Goal: Information Seeking & Learning: Learn about a topic

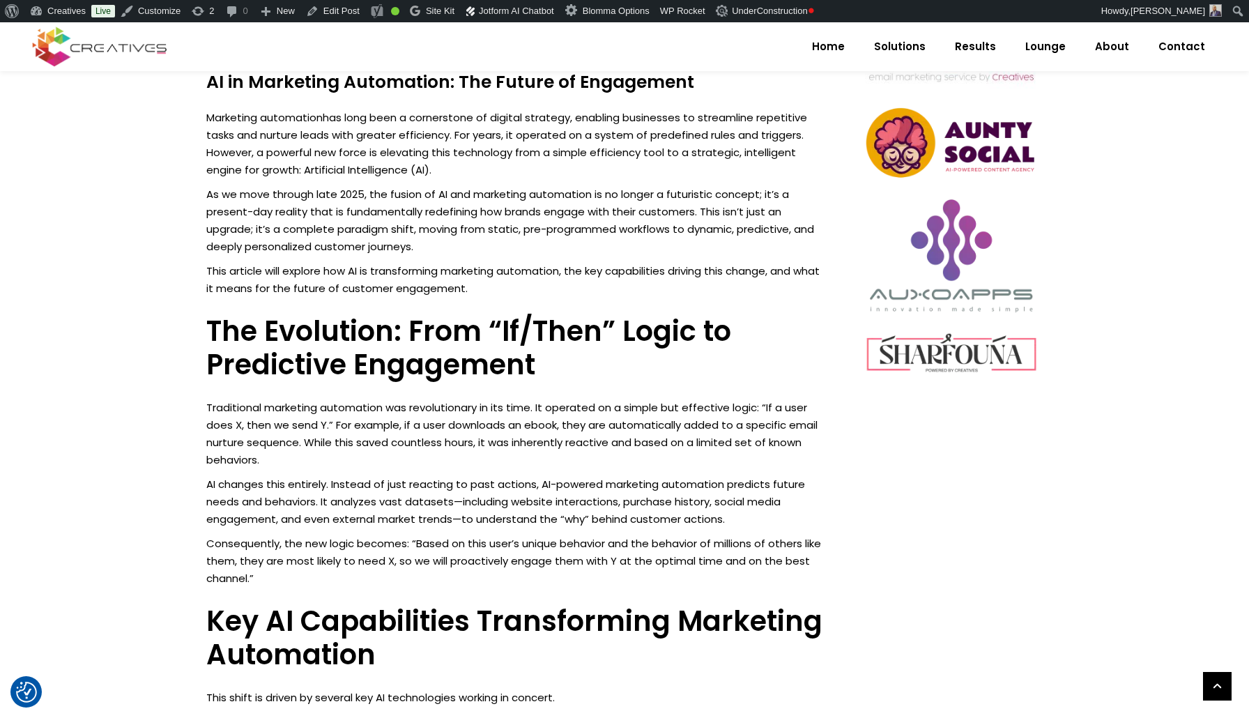
scroll to position [693, 0]
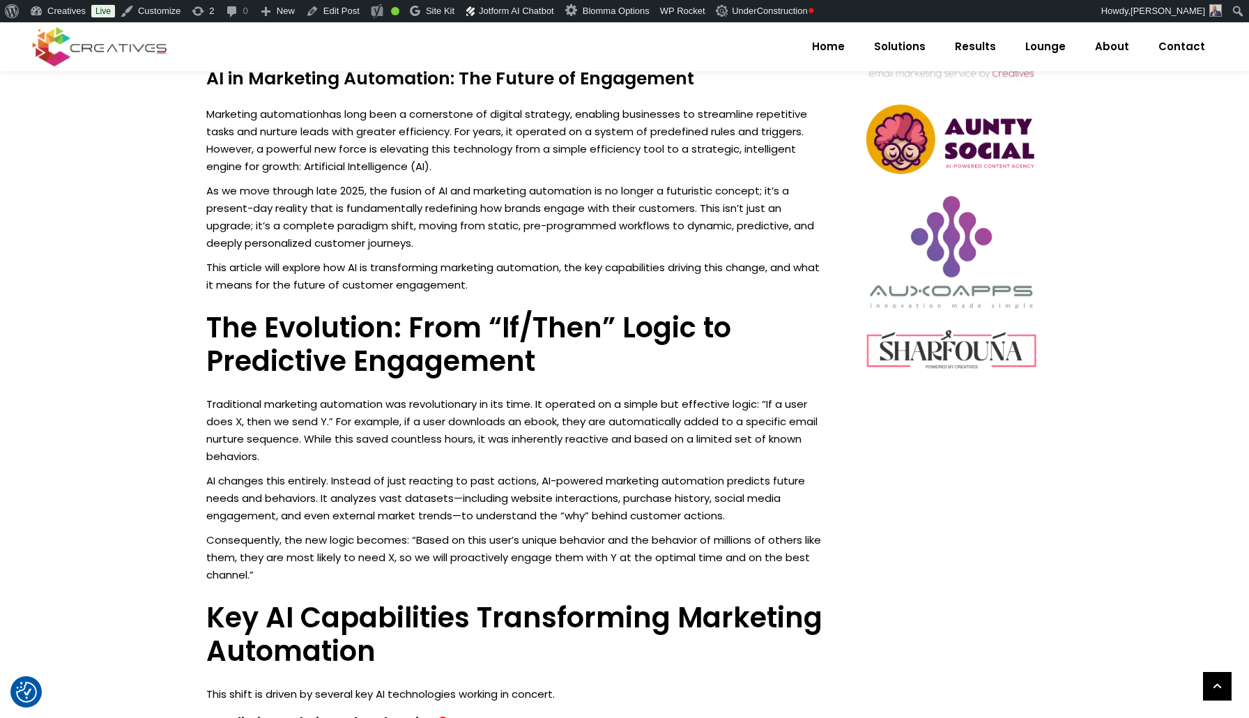
click at [285, 79] on h4 "AI in Marketing Automation: The Future of Engagement" at bounding box center [515, 78] width 619 height 21
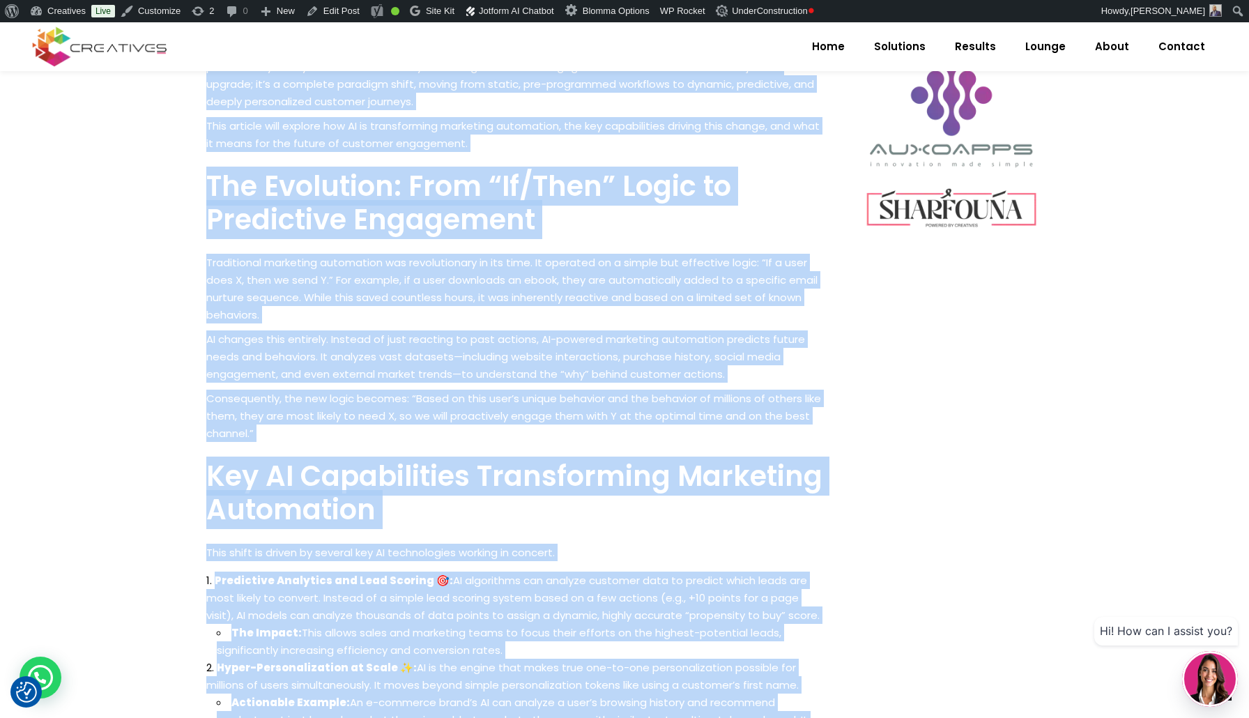
scroll to position [847, 0]
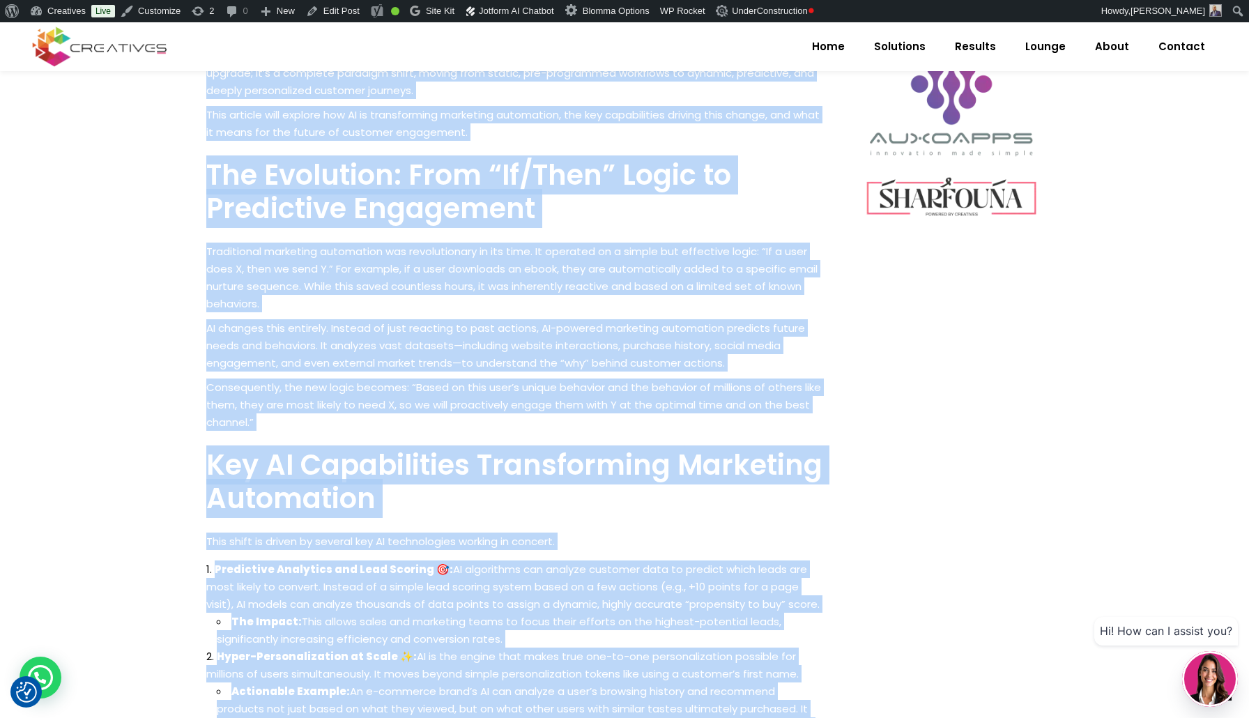
drag, startPoint x: 285, startPoint y: 79, endPoint x: 421, endPoint y: 711, distance: 646.7
copy div "LO ip Dolorsita Consectetu: Adi Elitse do Eiusmodtem Incididun utlaboreet dol m…"
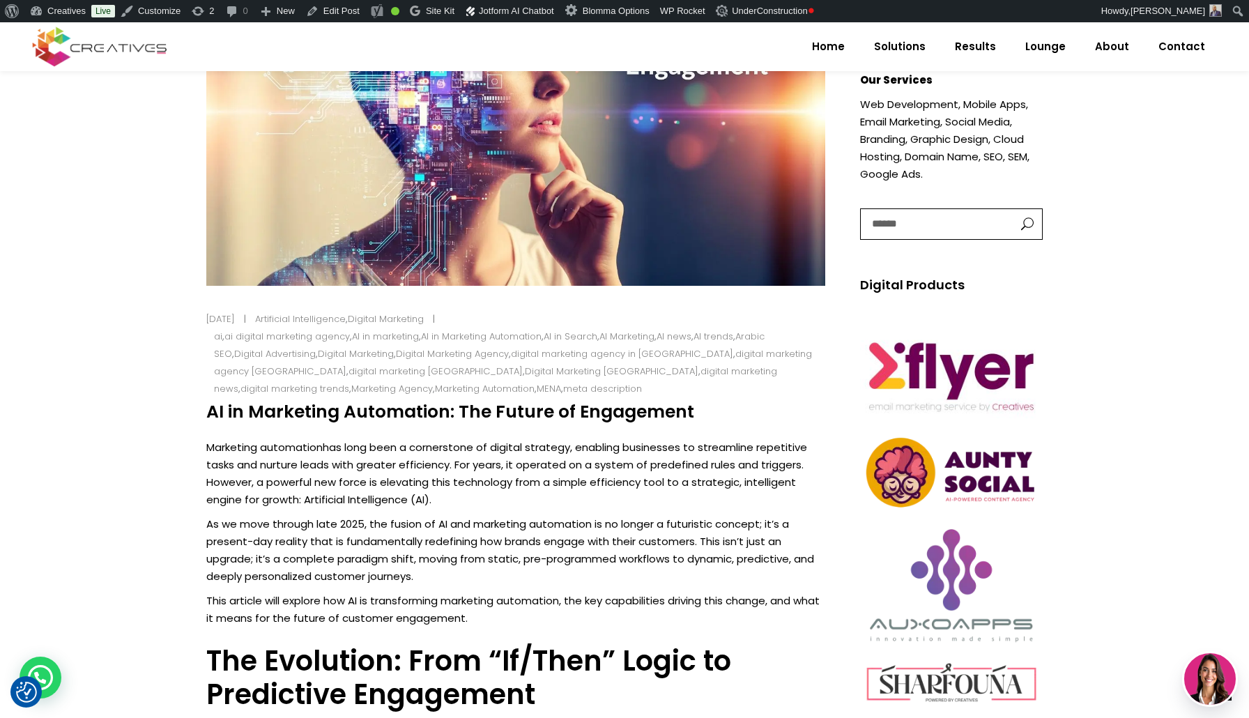
scroll to position [345, 0]
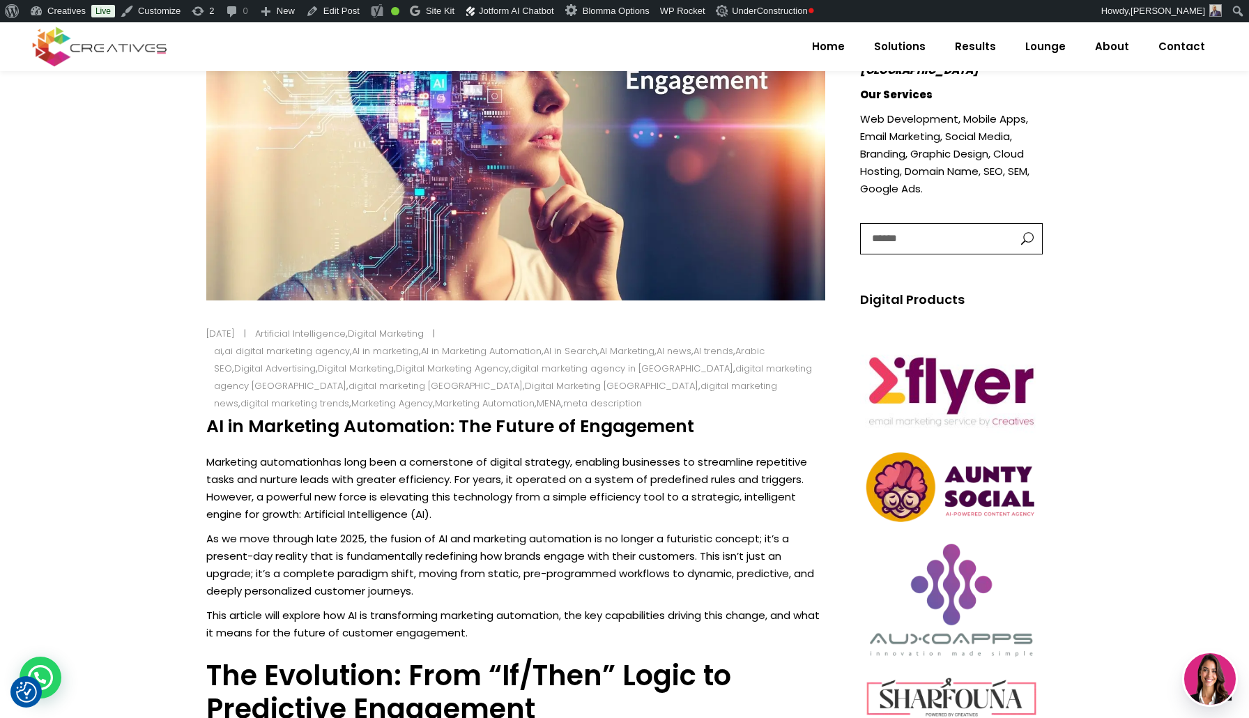
click at [303, 426] on h4 "AI in Marketing Automation: The Future of Engagement" at bounding box center [515, 426] width 619 height 21
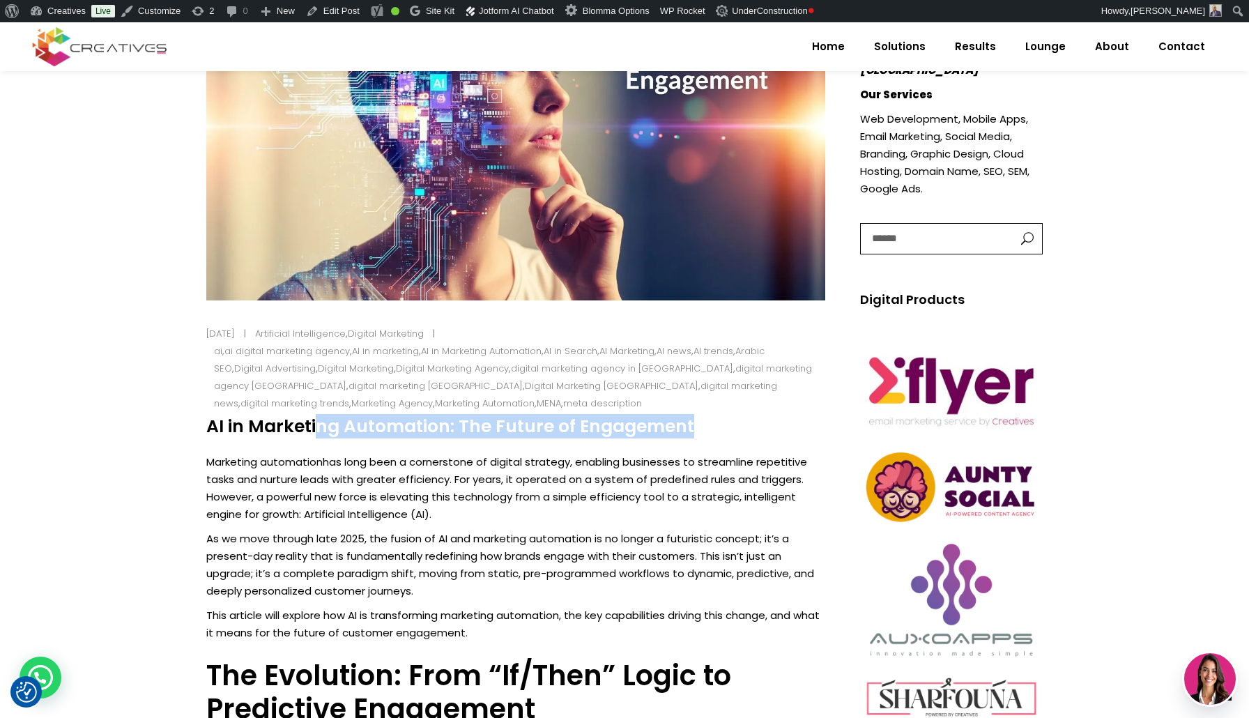
click at [303, 426] on h4 "AI in Marketing Automation: The Future of Engagement" at bounding box center [515, 426] width 619 height 21
copy div "AI in Marketing Automation: The Future of Engagement"
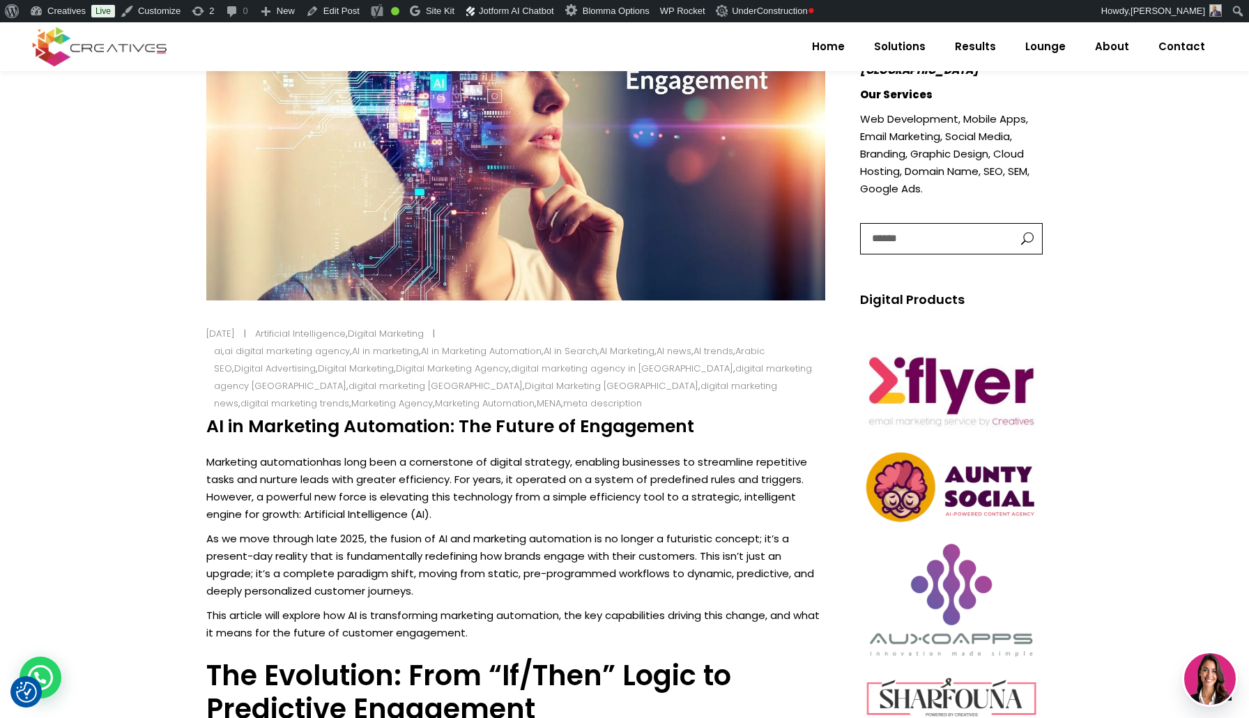
click at [420, 459] on p "Marketing automation has long been a cornerstone of digital strategy, enabling …" at bounding box center [515, 488] width 619 height 70
click at [430, 431] on h4 "AI in Marketing Automation: The Future of Engagement" at bounding box center [515, 426] width 619 height 21
click at [341, 422] on h4 "AI in Marketing Automation: The Future of Engagement" at bounding box center [515, 426] width 619 height 21
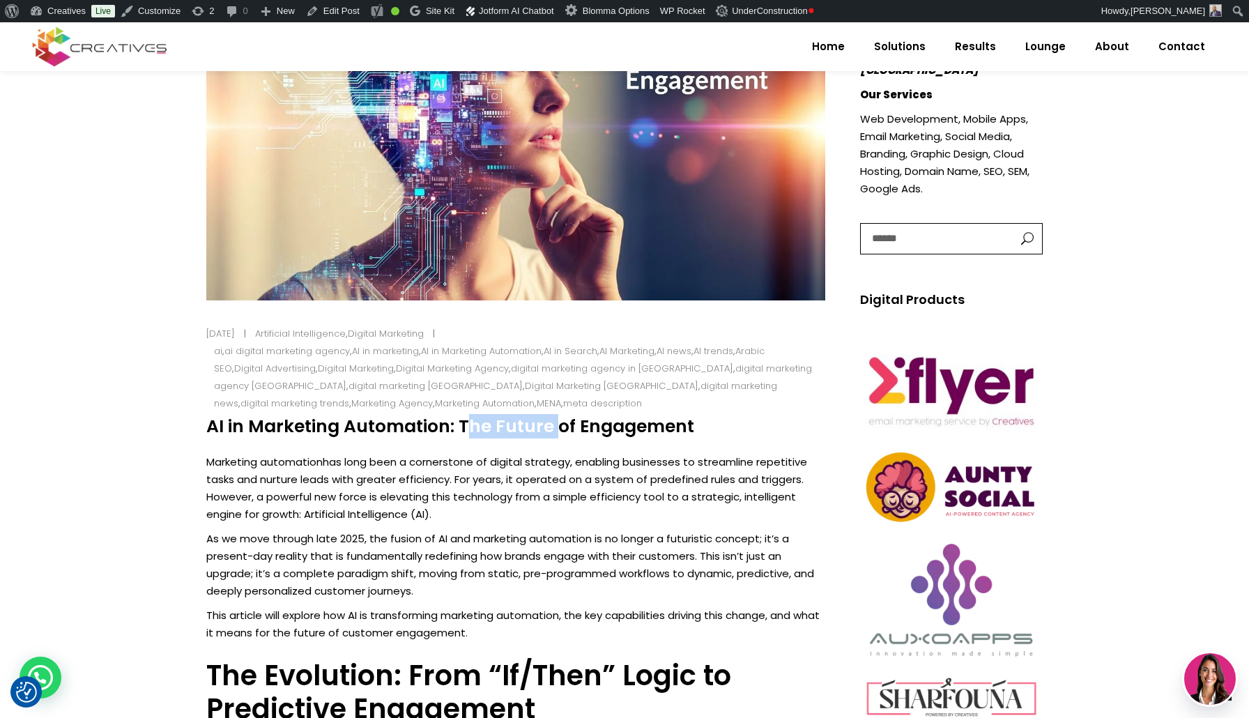
click at [341, 422] on h4 "AI in Marketing Automation: The Future of Engagement" at bounding box center [515, 426] width 619 height 21
copy div "AI in Marketing Automation: The Future of Engagement"
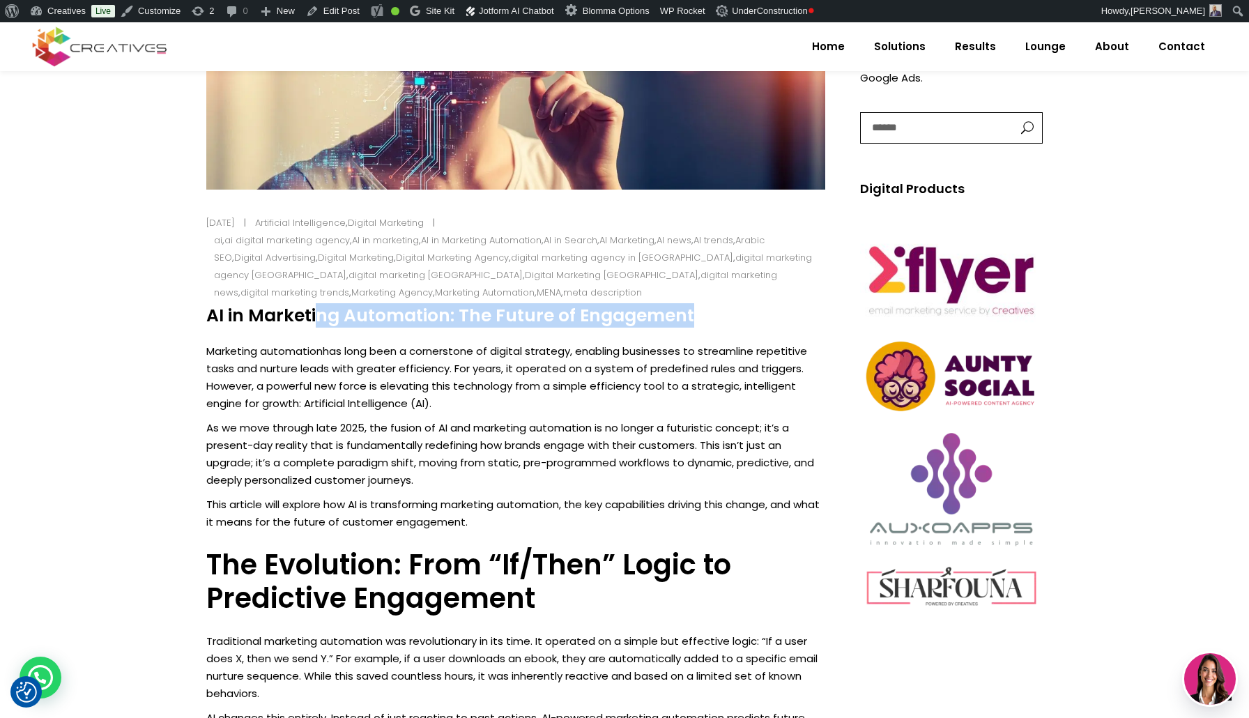
scroll to position [457, 0]
click at [284, 354] on link "Marketing automation" at bounding box center [264, 350] width 116 height 15
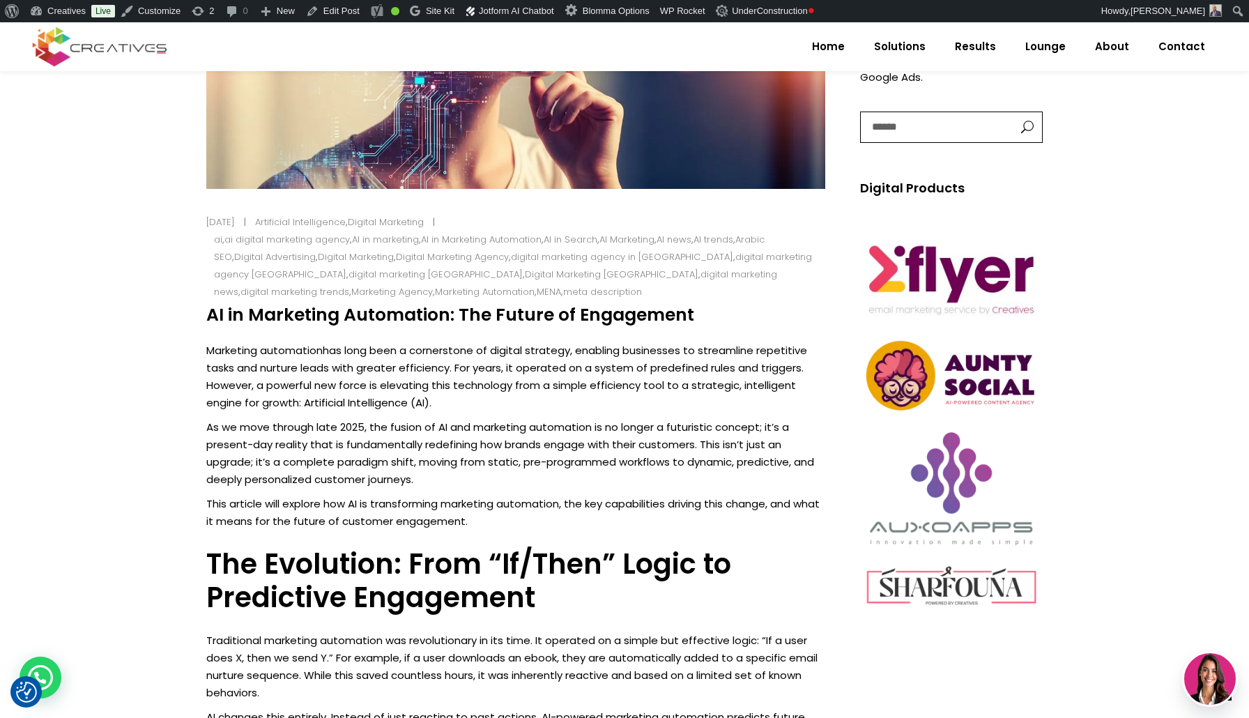
click at [643, 351] on p "Marketing automation has long been a cornerstone of digital strategy, enabling …" at bounding box center [515, 377] width 619 height 70
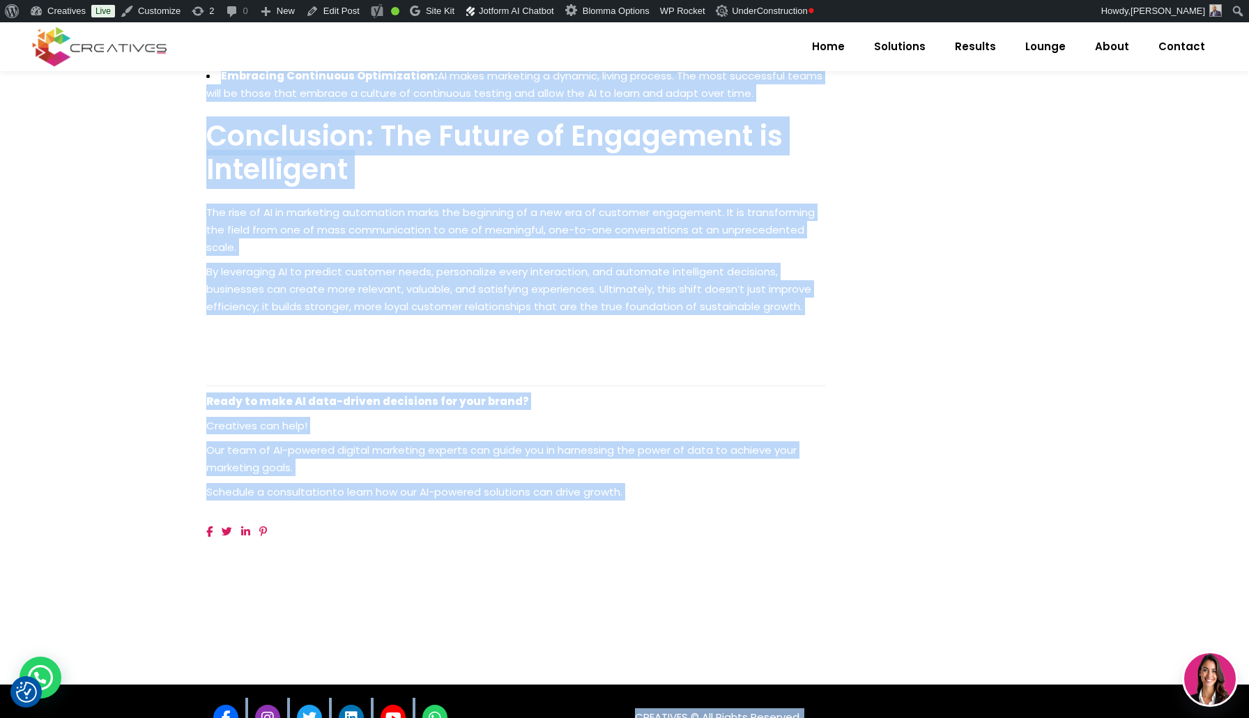
scroll to position [2017, 0]
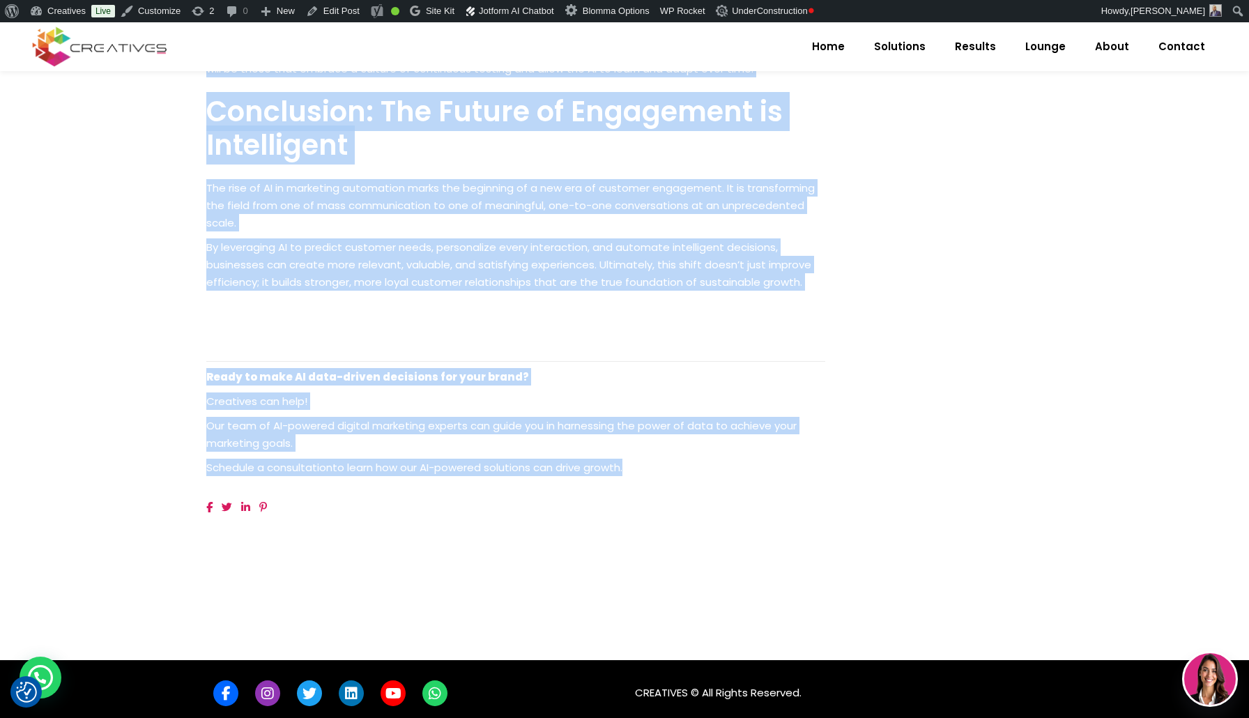
drag, startPoint x: 643, startPoint y: 351, endPoint x: 639, endPoint y: 472, distance: 120.7
copy div "Loremipsu dolorsitam con adip elit s doeiusmodte in utlabor etdolore, magnaali …"
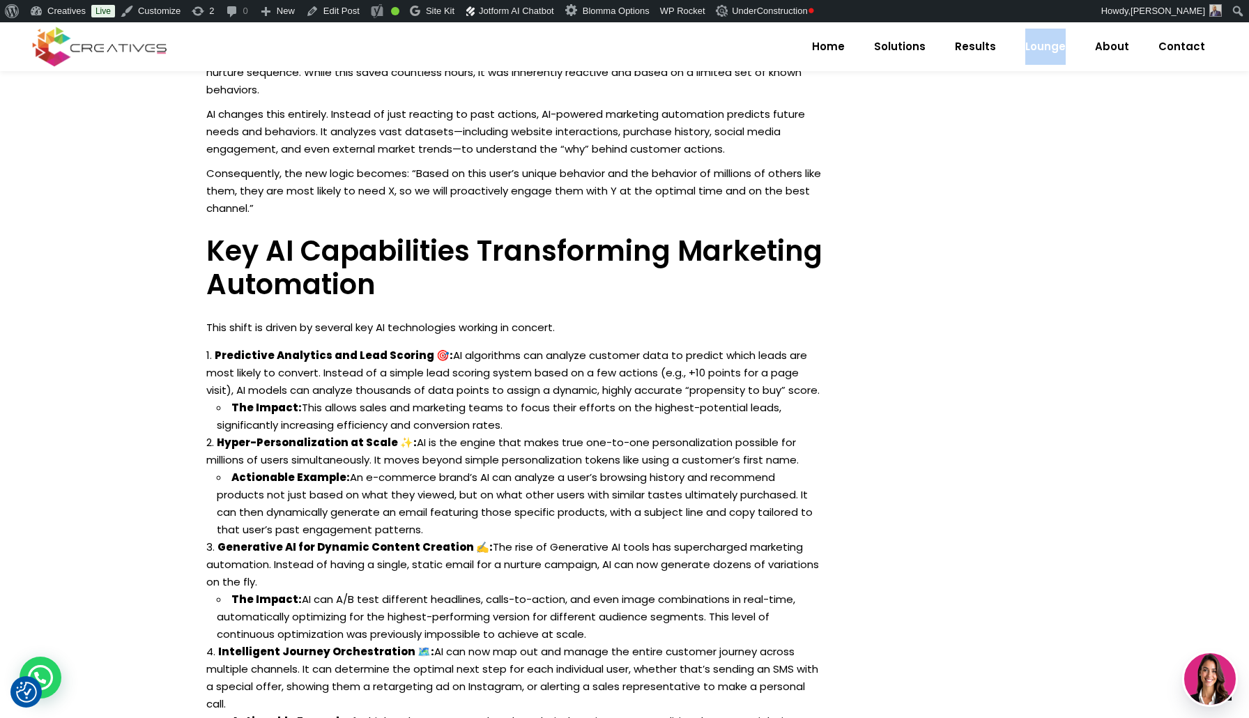
scroll to position [970, 0]
